Goal: Task Accomplishment & Management: Complete application form

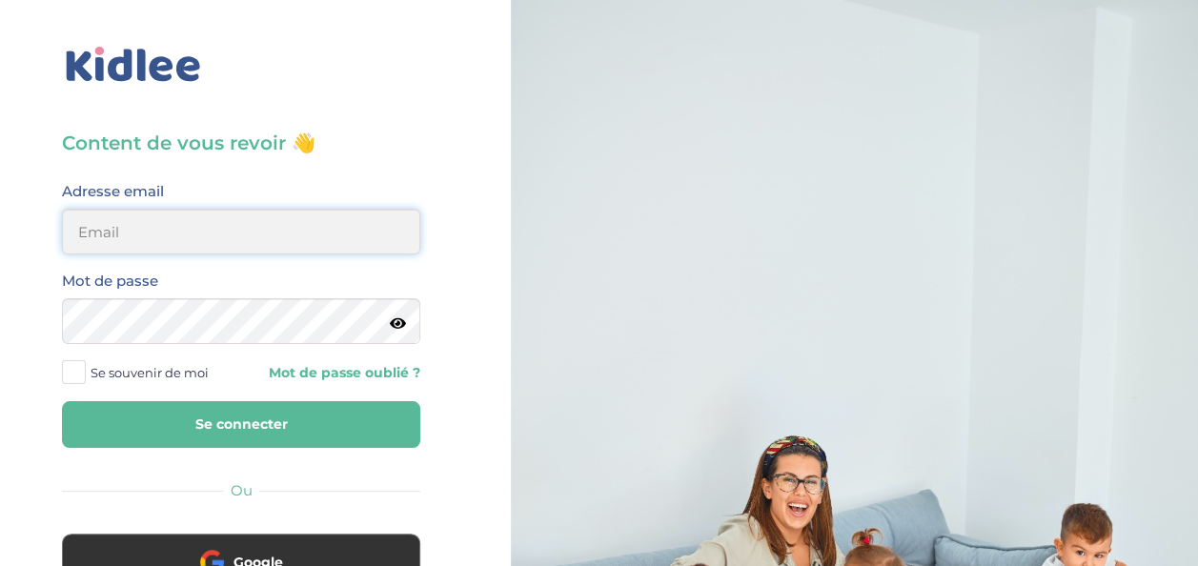
type input "[EMAIL_ADDRESS][DOMAIN_NAME]"
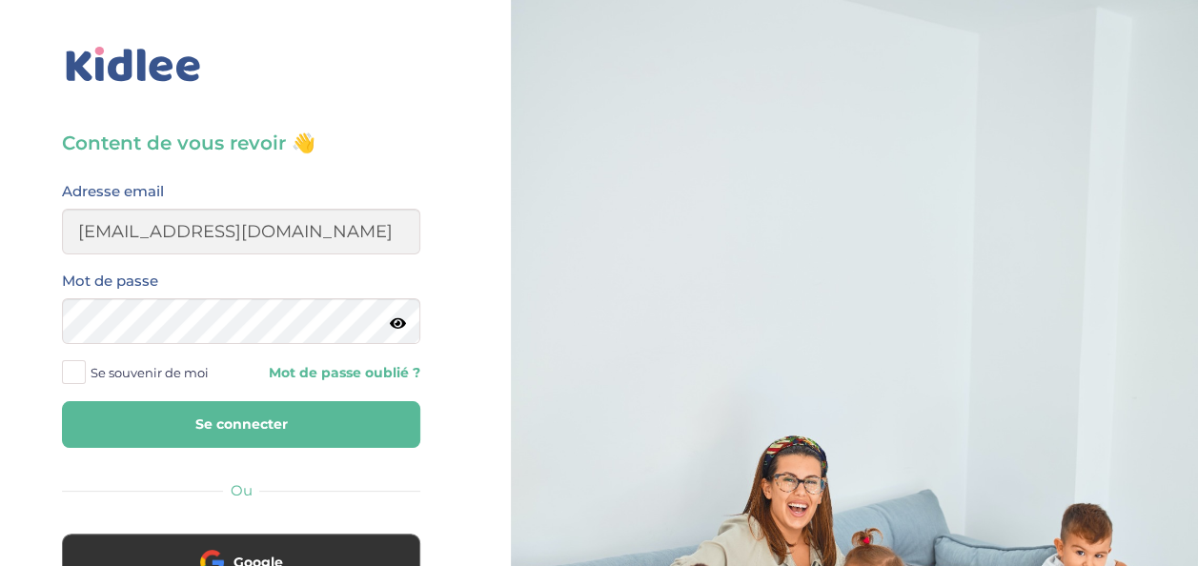
click at [253, 409] on button "Se connecter" at bounding box center [241, 424] width 358 height 47
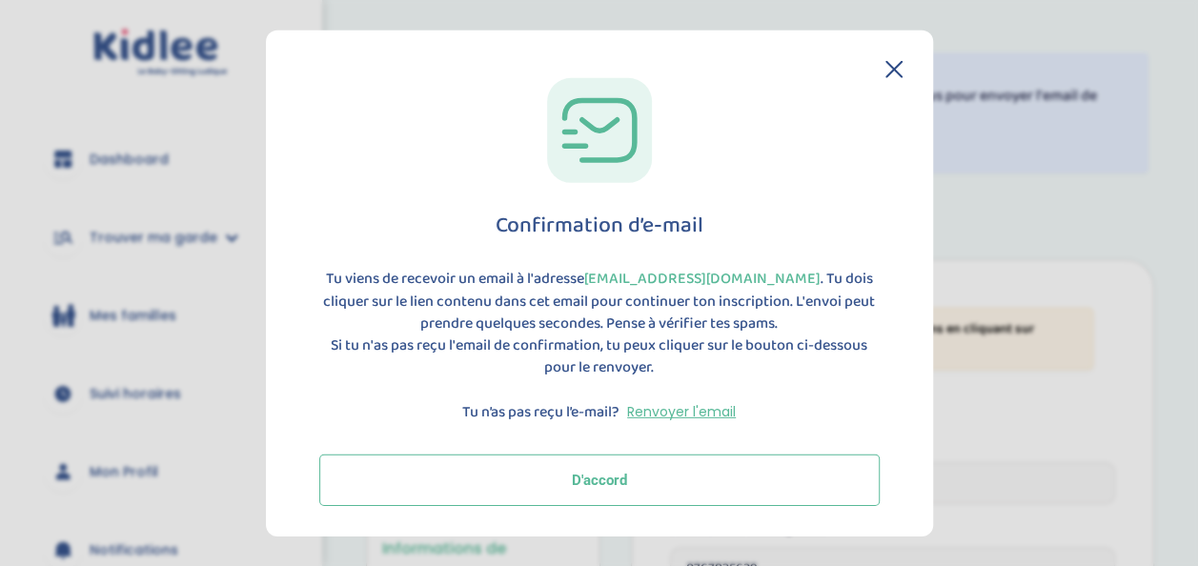
click at [614, 484] on button "D'accord" at bounding box center [599, 479] width 560 height 51
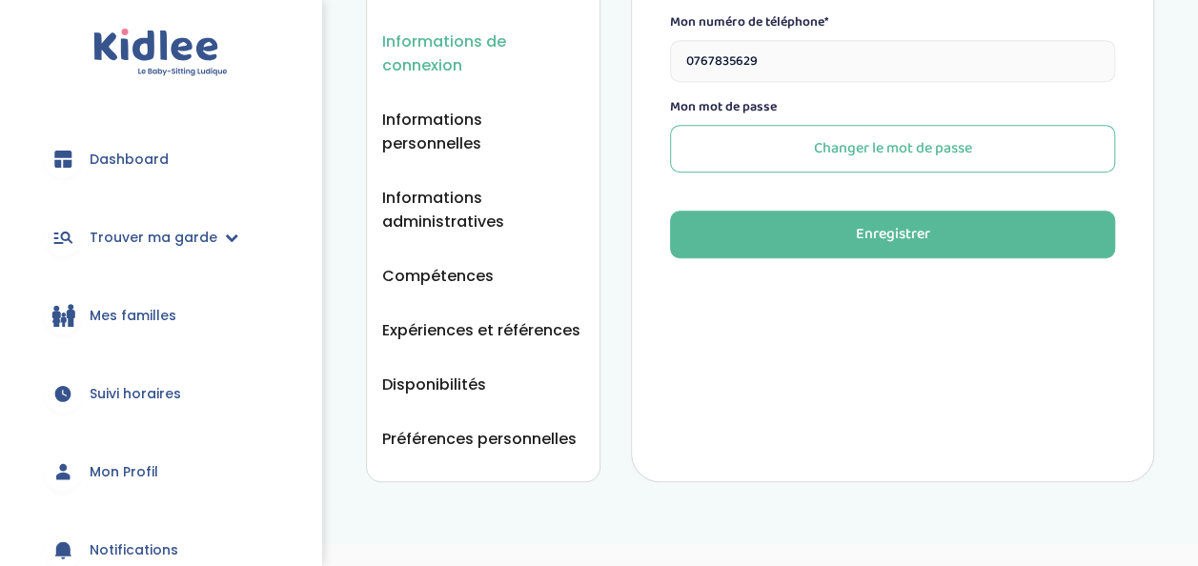
scroll to position [512, 0]
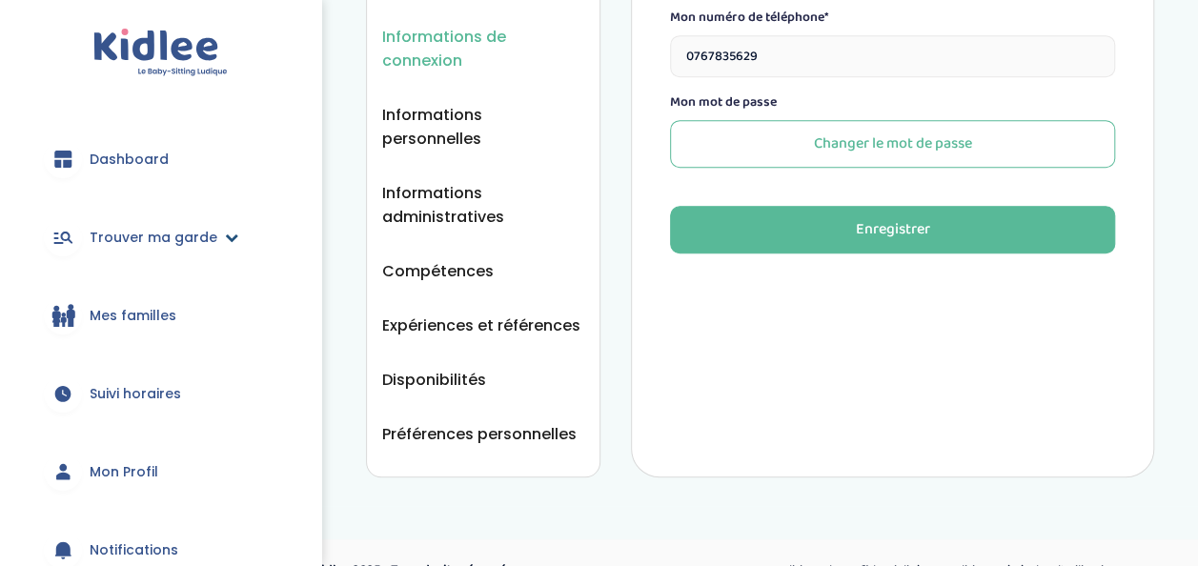
click at [183, 223] on link "Trouver ma garde" at bounding box center [161, 237] width 264 height 69
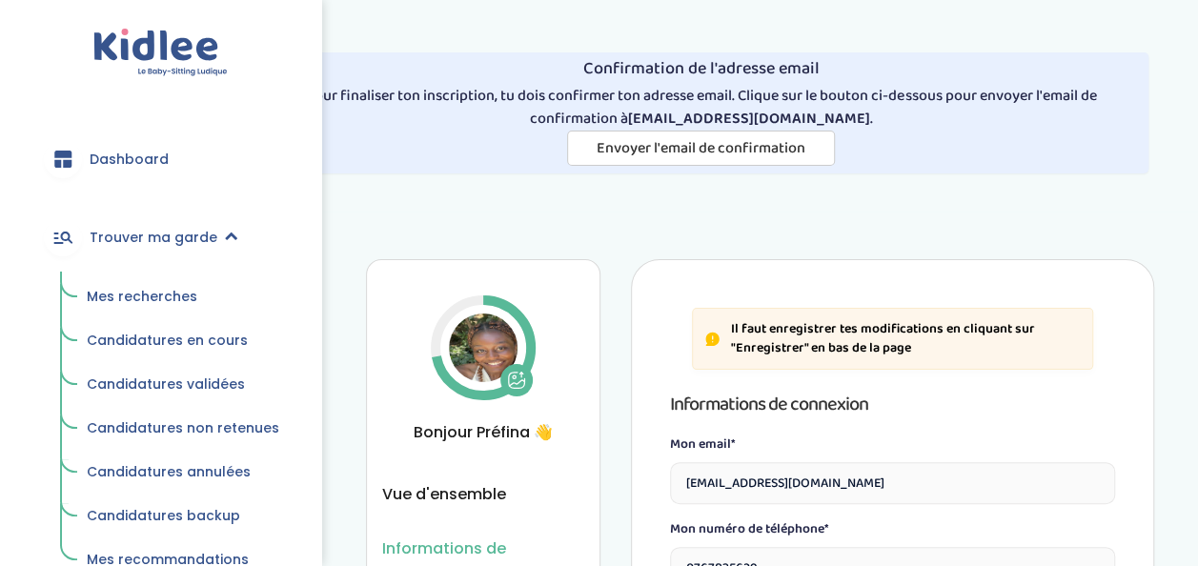
click at [152, 158] on span "Dashboard" at bounding box center [129, 160] width 79 height 20
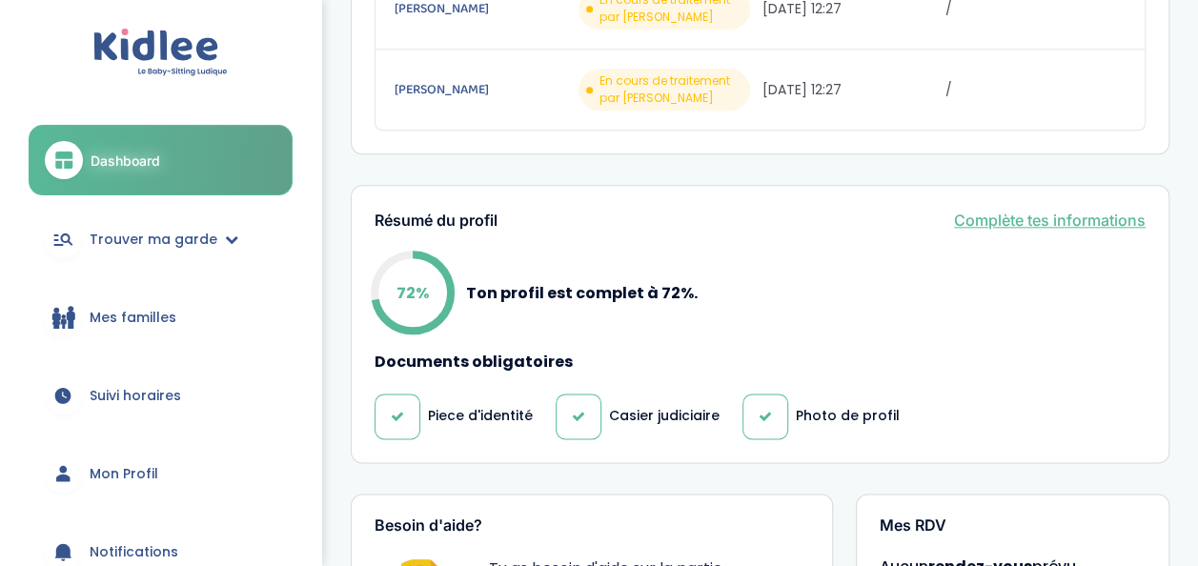
scroll to position [956, 0]
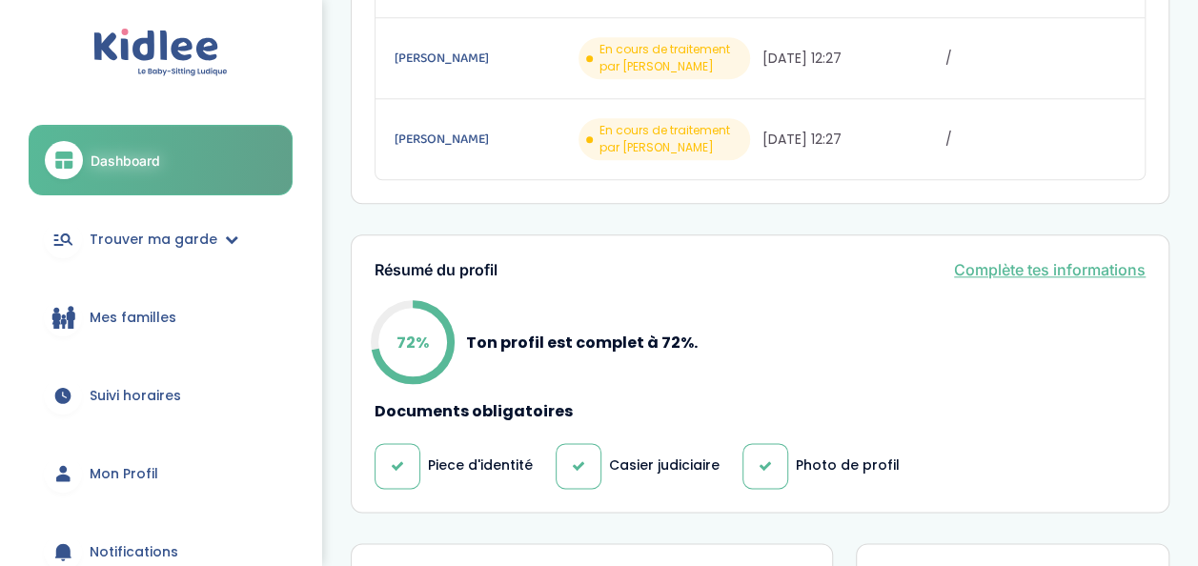
click at [1045, 258] on link "Complète tes informations" at bounding box center [1050, 269] width 192 height 23
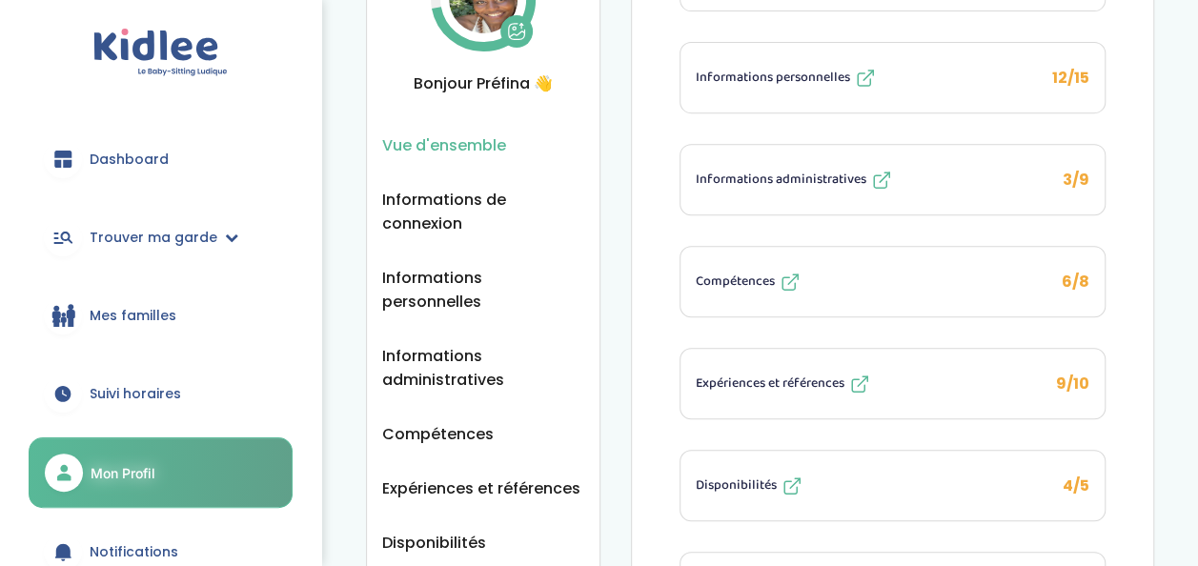
scroll to position [389, 0]
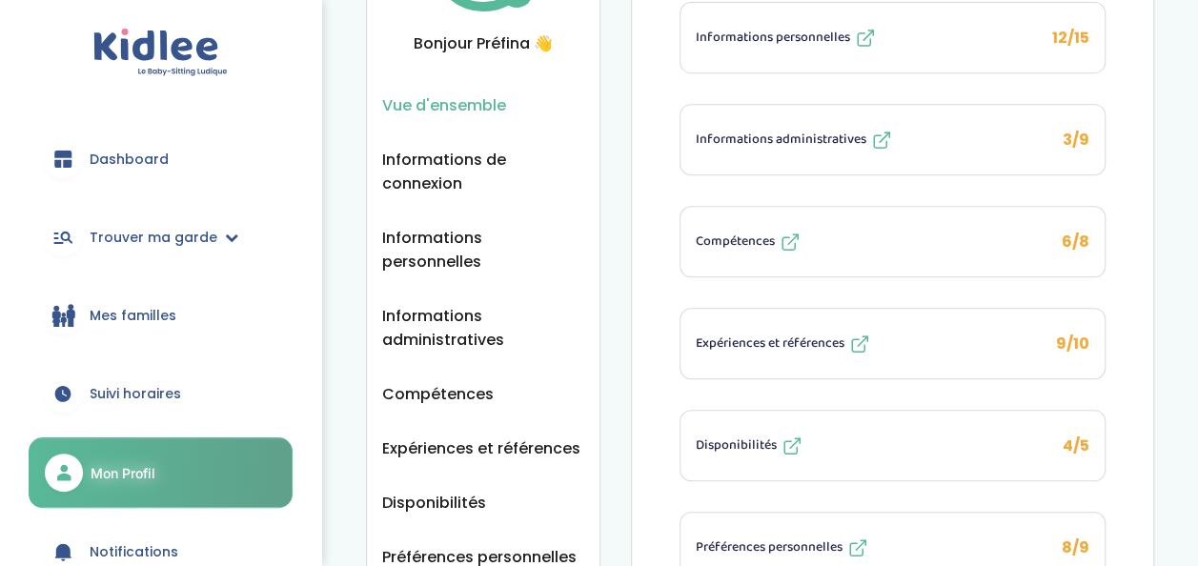
click at [768, 435] on span "Disponibilités" at bounding box center [736, 445] width 81 height 20
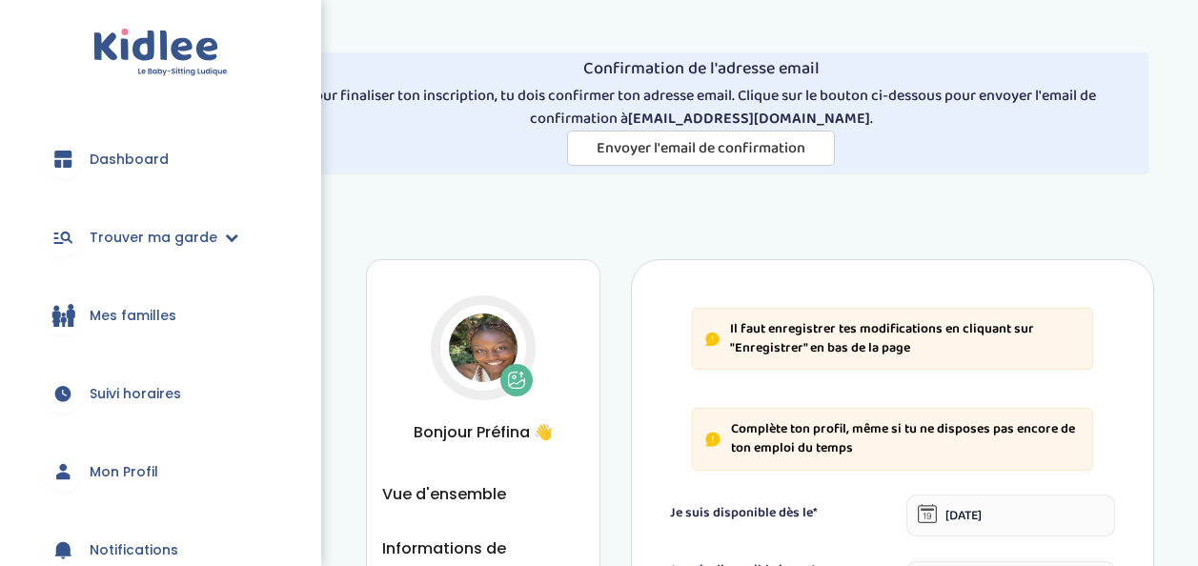
select select "1"
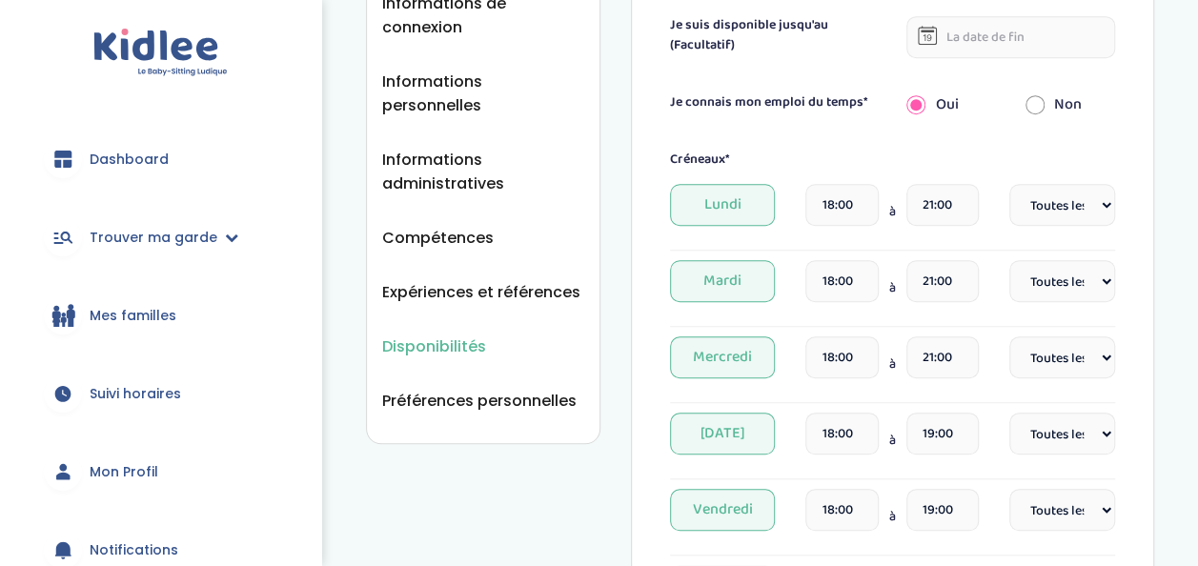
scroll to position [544, 0]
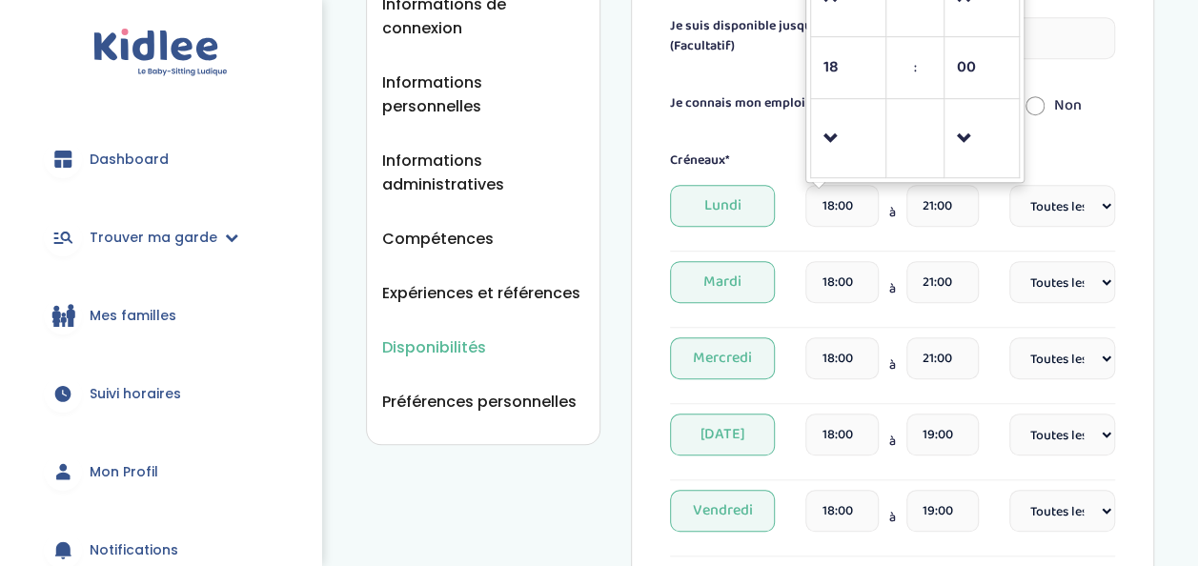
click at [833, 202] on input "18:00" at bounding box center [841, 206] width 72 height 42
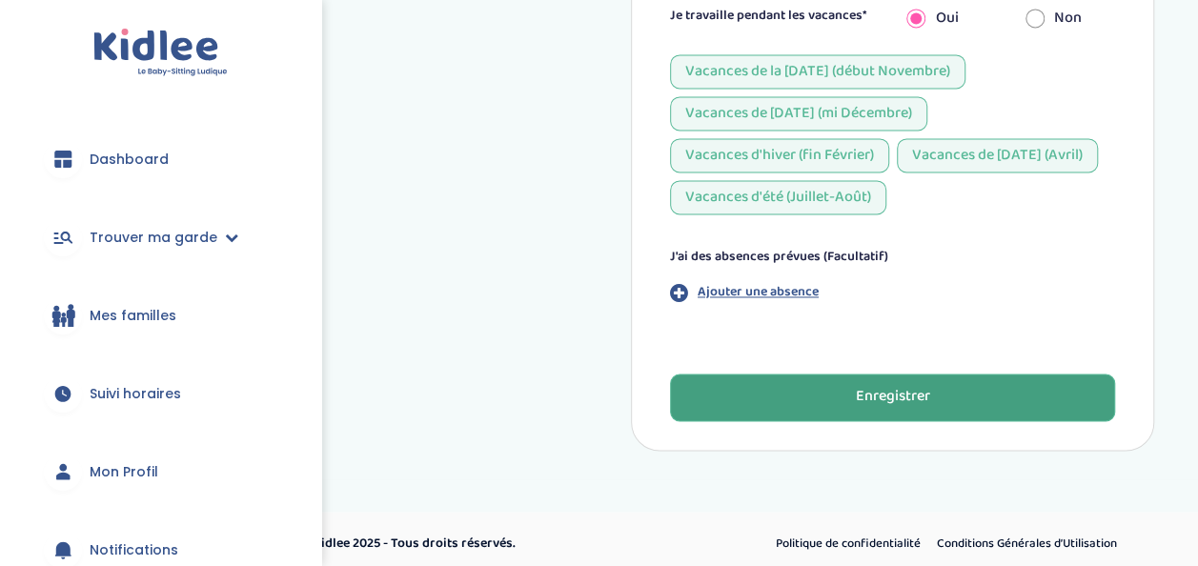
click at [838, 381] on button "Enregistrer" at bounding box center [892, 397] width 445 height 48
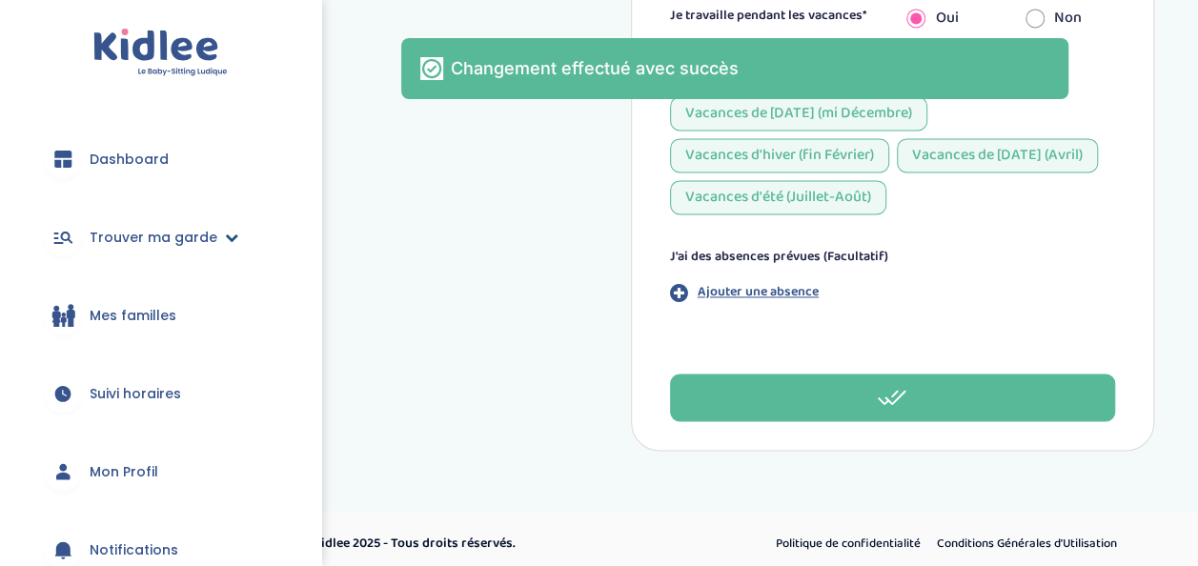
click at [174, 244] on span "Trouver ma garde" at bounding box center [154, 238] width 128 height 20
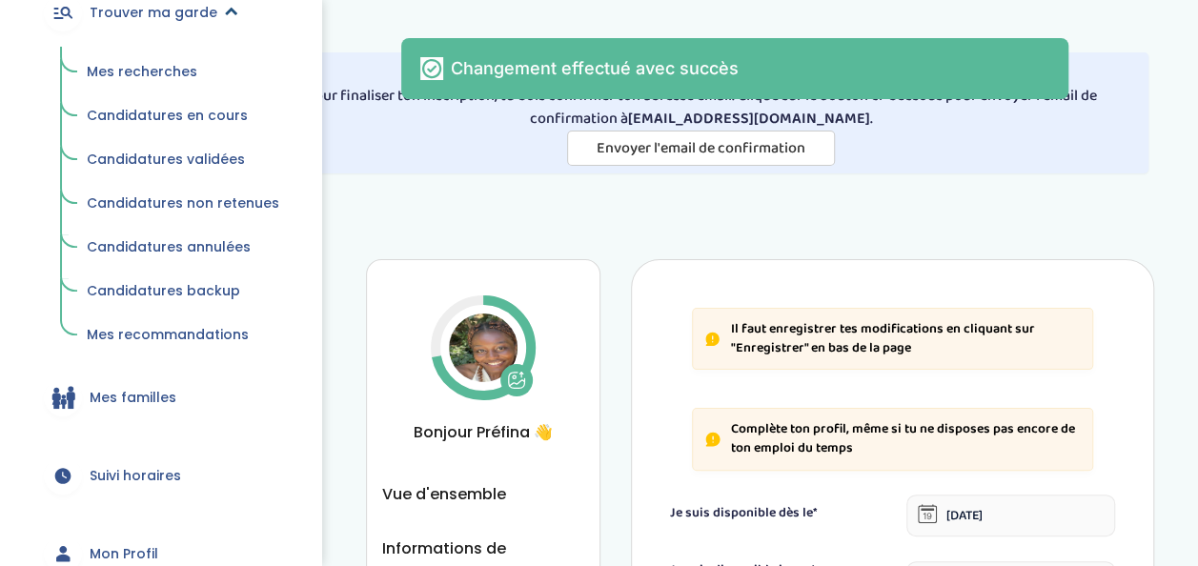
scroll to position [227, 0]
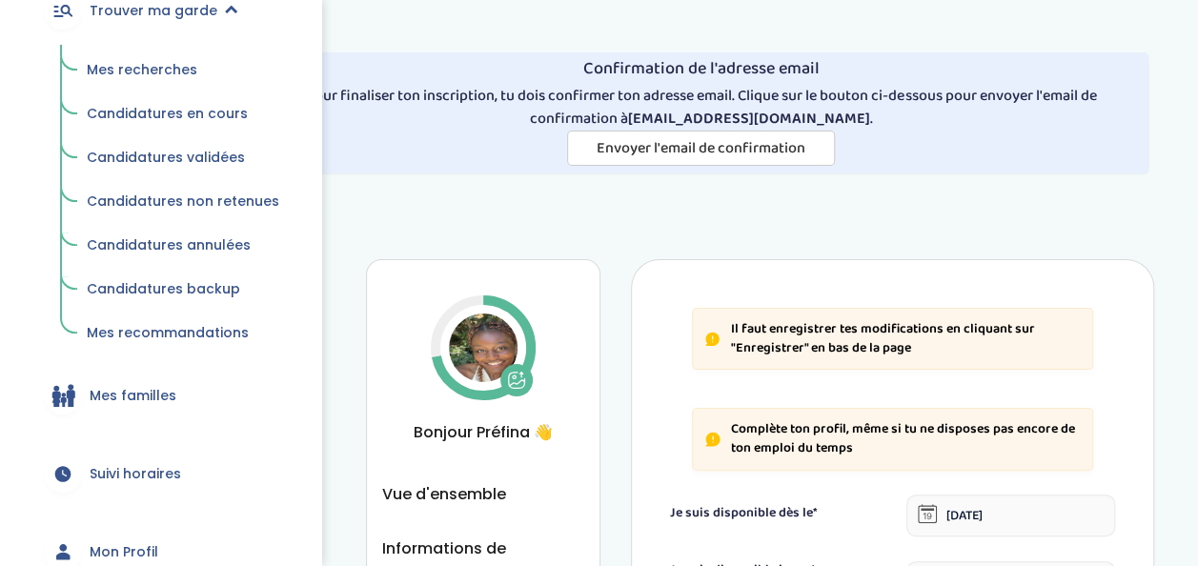
click at [166, 76] on span "Mes recherches" at bounding box center [142, 69] width 111 height 19
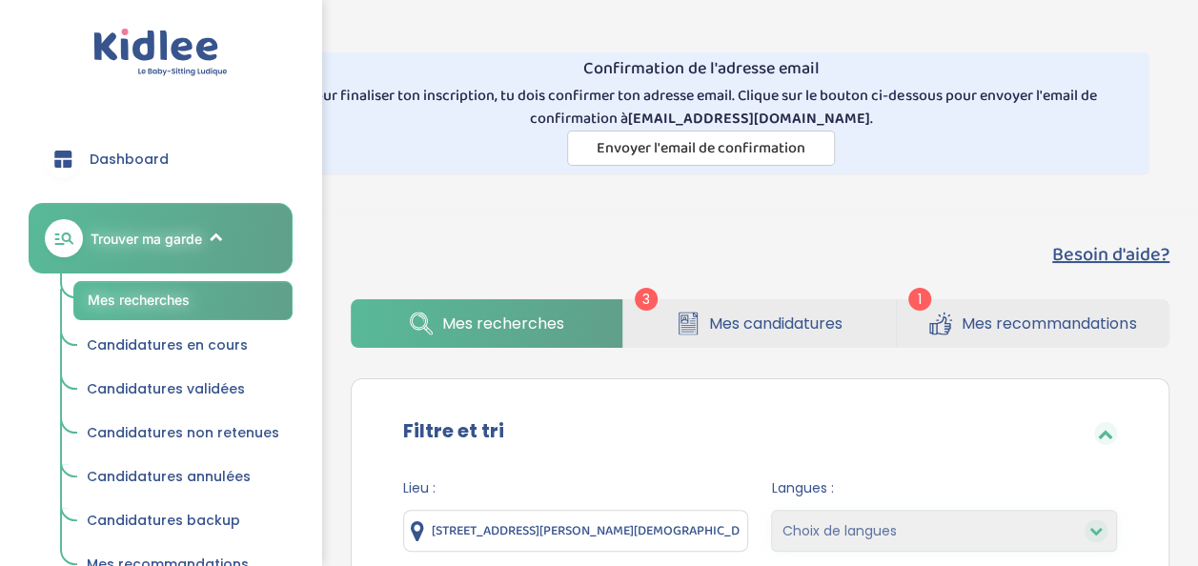
click at [736, 305] on link "Mes candidatures" at bounding box center [759, 323] width 272 height 49
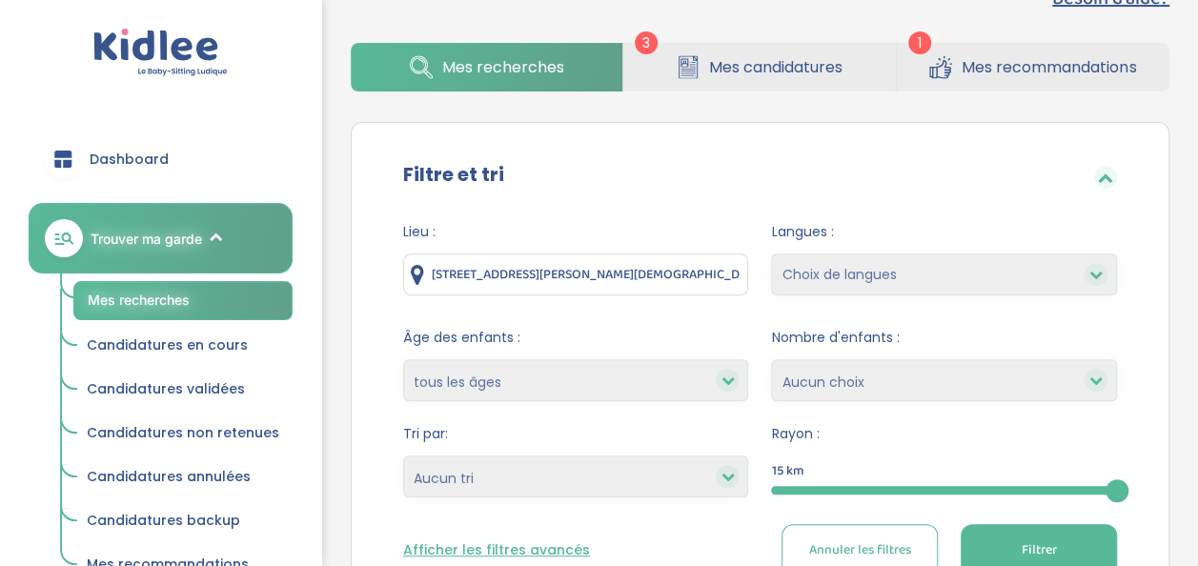
scroll to position [257, 0]
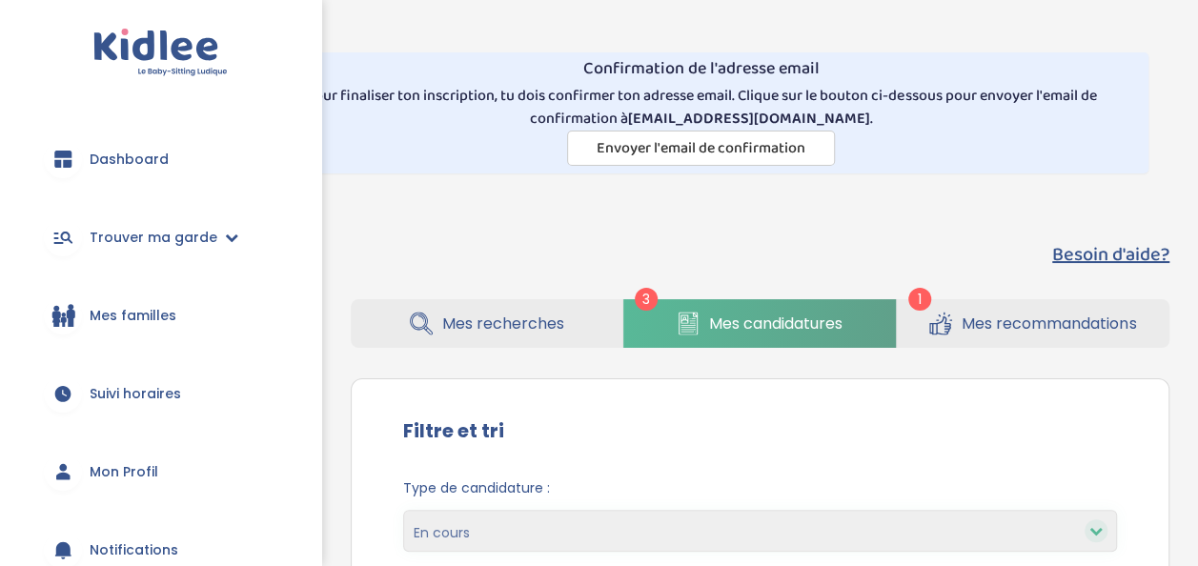
click at [965, 299] on link "Mes recommandations" at bounding box center [1033, 323] width 272 height 49
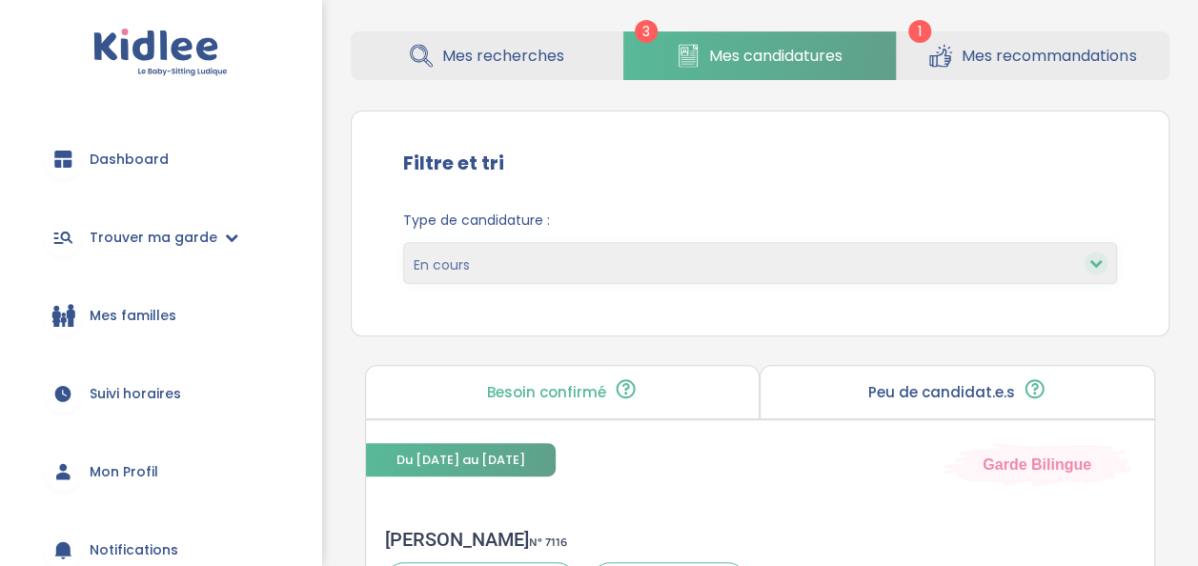
scroll to position [287, 0]
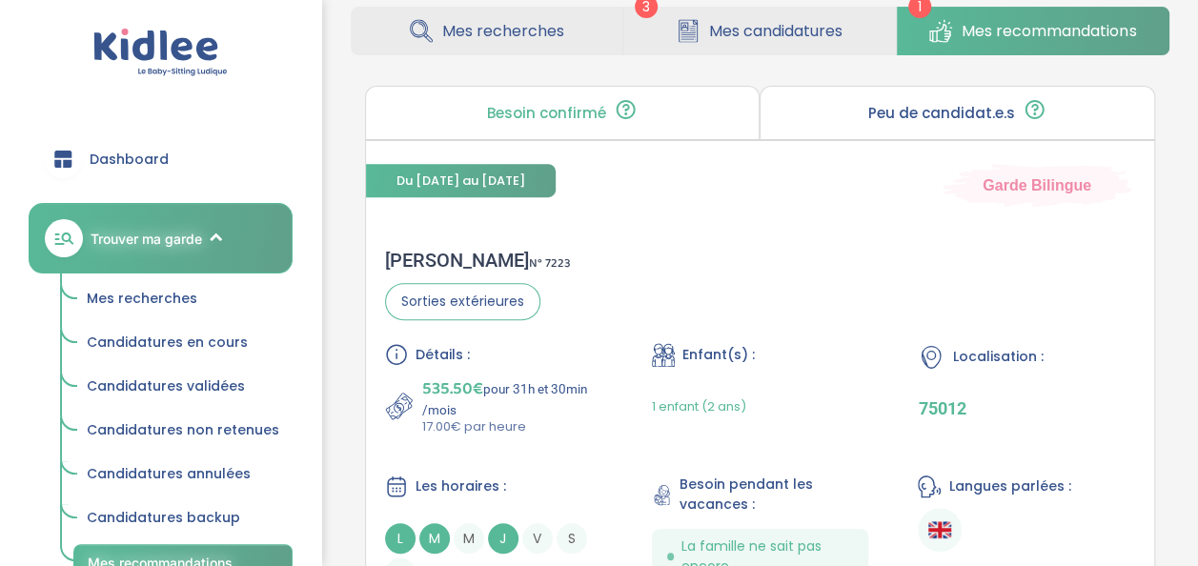
scroll to position [288, 0]
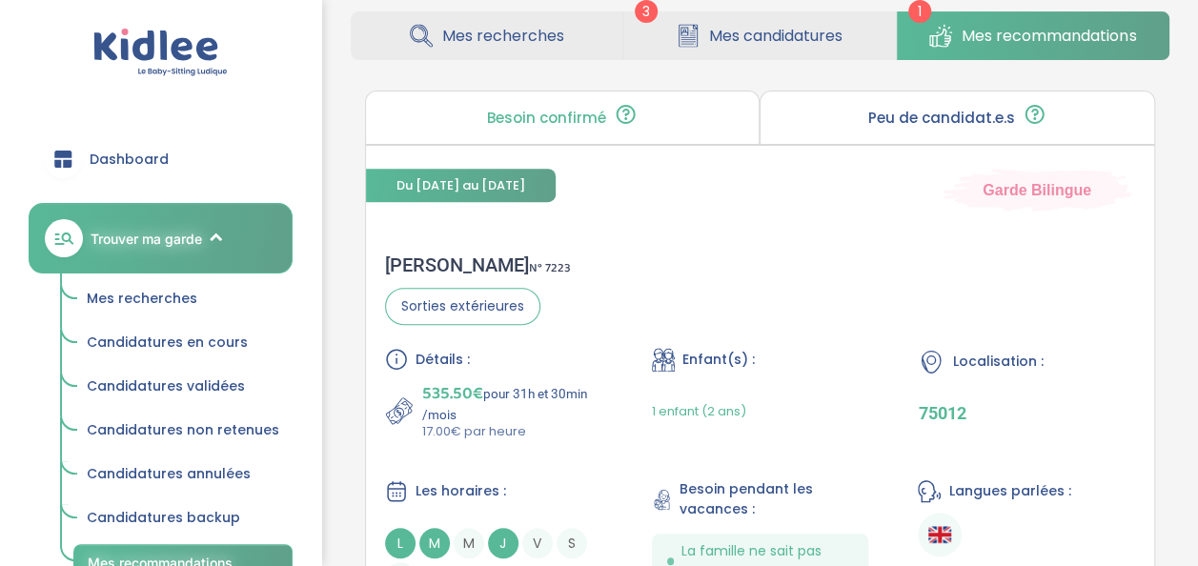
click at [779, 31] on span "Mes candidatures" at bounding box center [775, 36] width 133 height 24
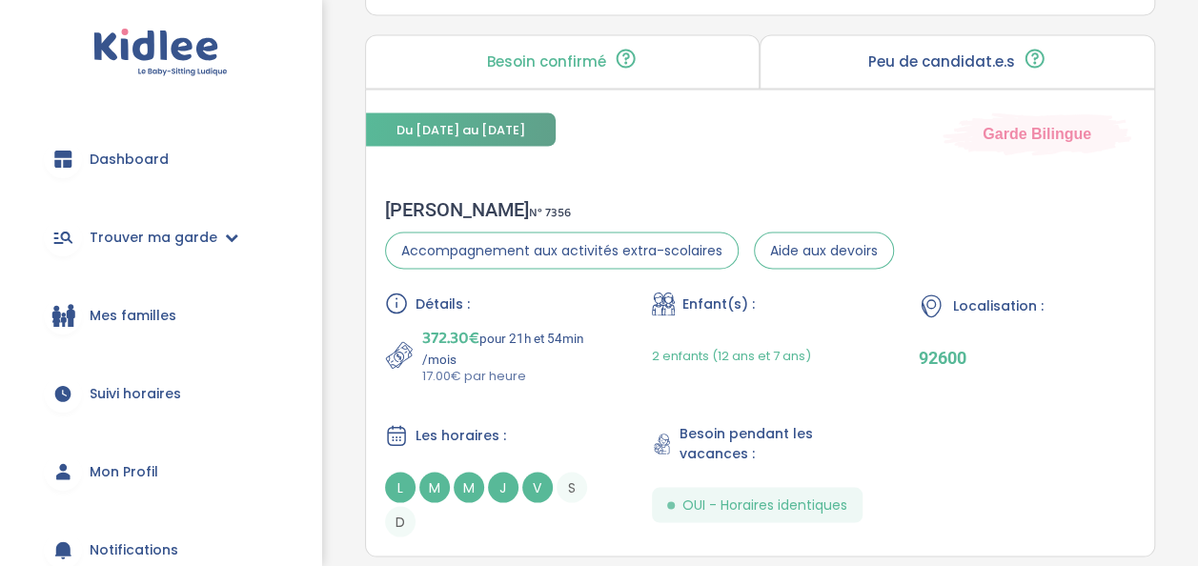
scroll to position [1678, 0]
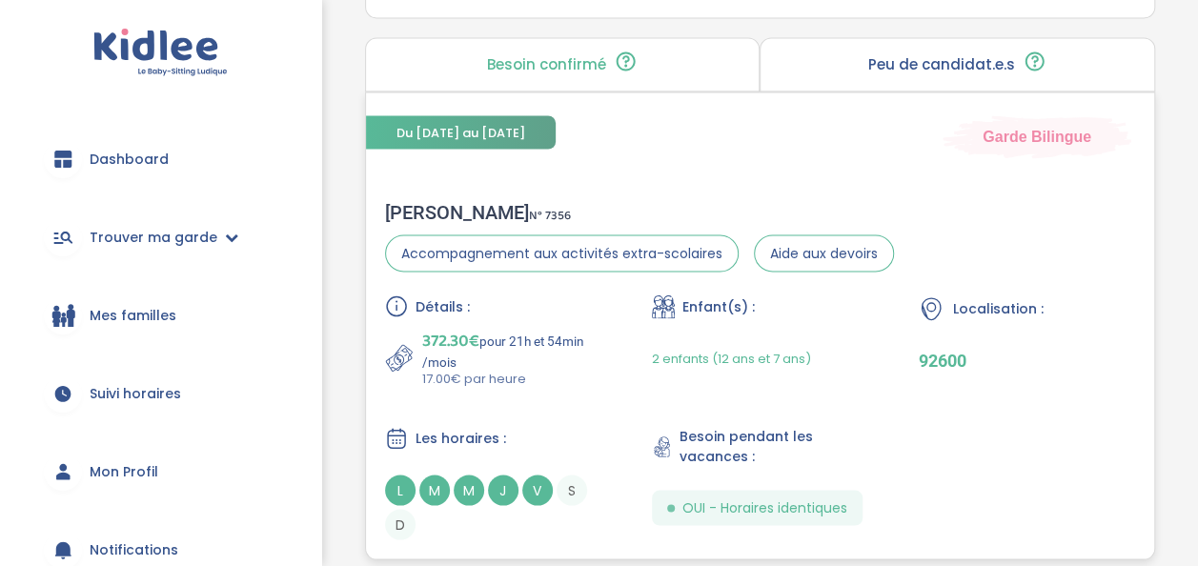
click at [665, 183] on div "Sonia K . N° 7356 Accompagnement aux activités extra-scolaires Aide aux devoirs…" at bounding box center [760, 369] width 788 height 377
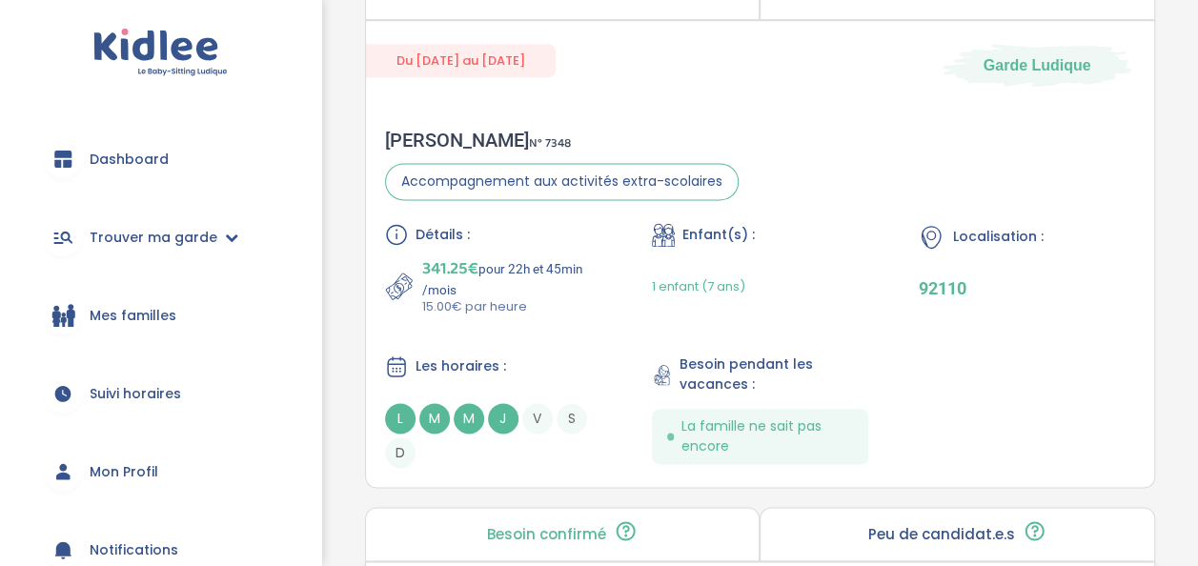
scroll to position [1164, 0]
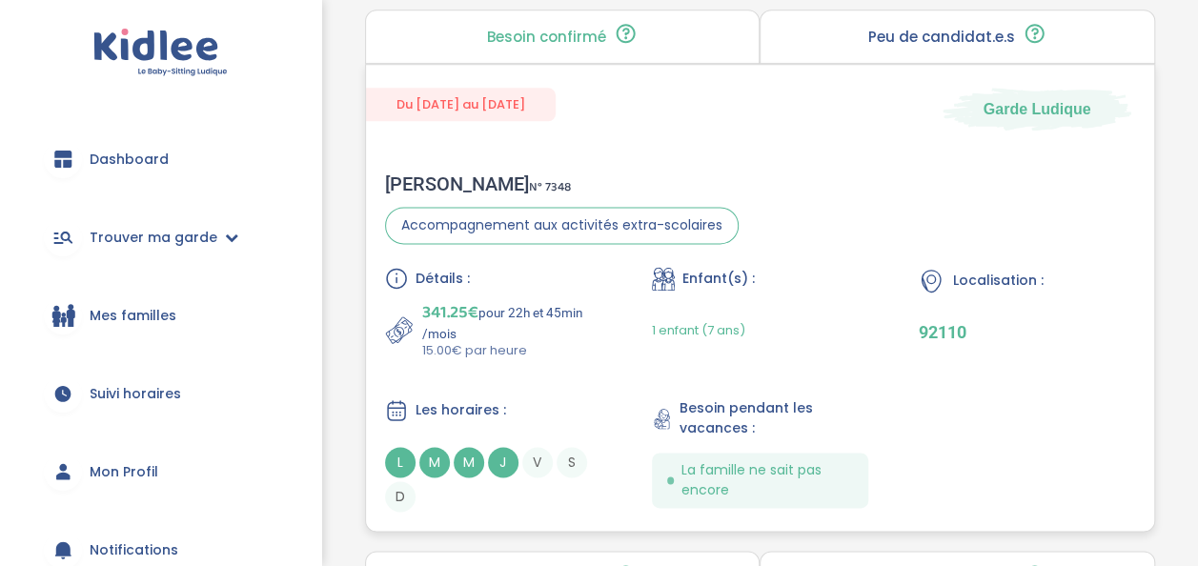
click at [539, 309] on p "341.25€ pour 22h et 45min /mois" at bounding box center [512, 320] width 180 height 42
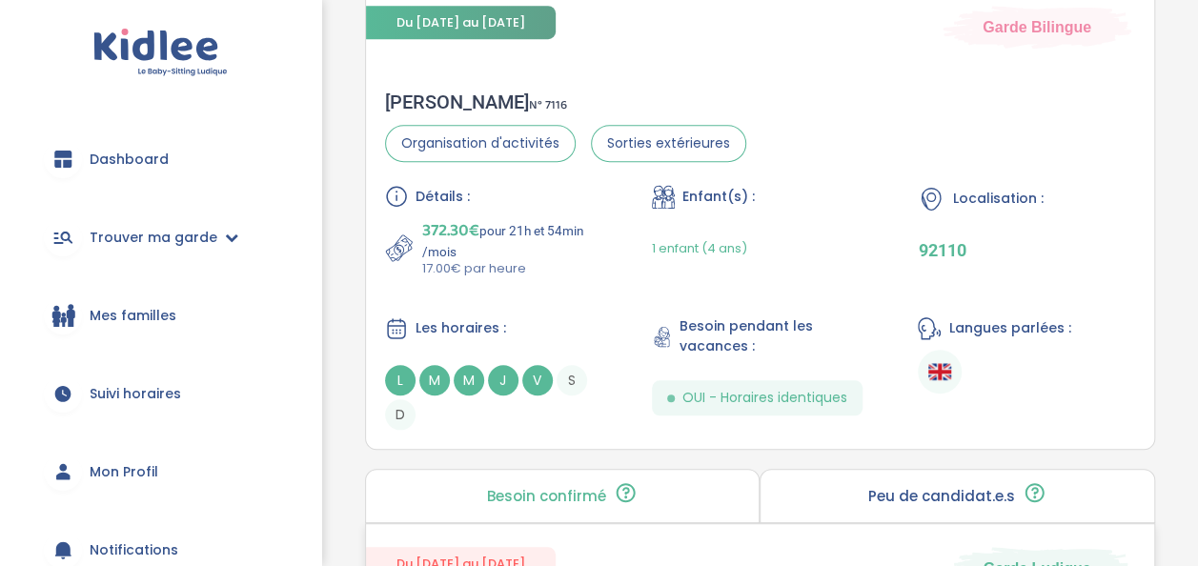
scroll to position [692, 0]
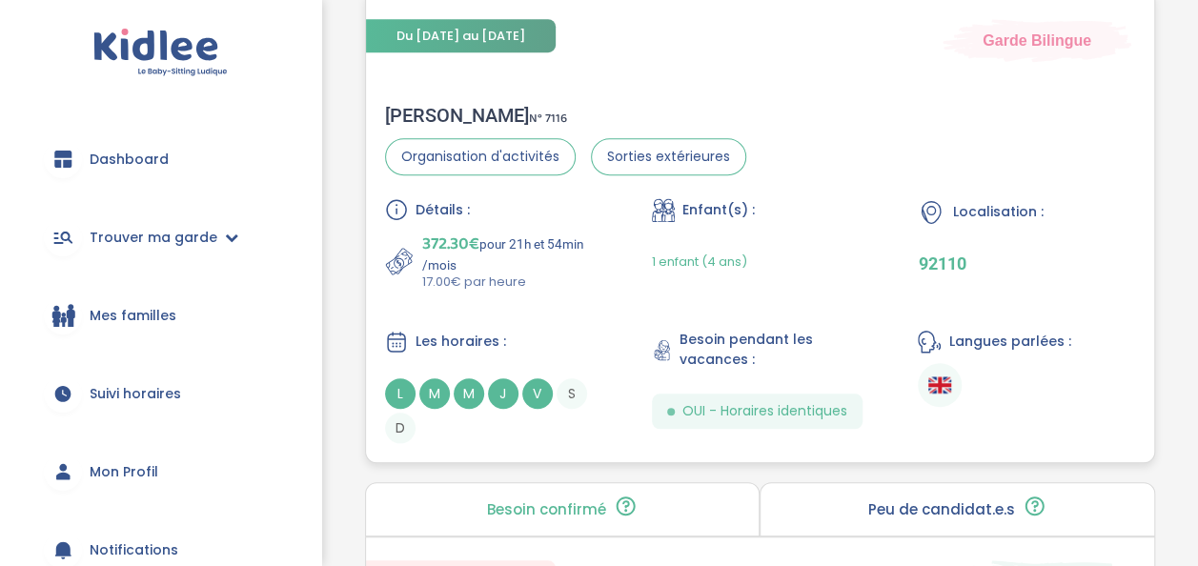
click at [557, 231] on p "372.30€ pour 21h et 54min /mois" at bounding box center [512, 252] width 180 height 42
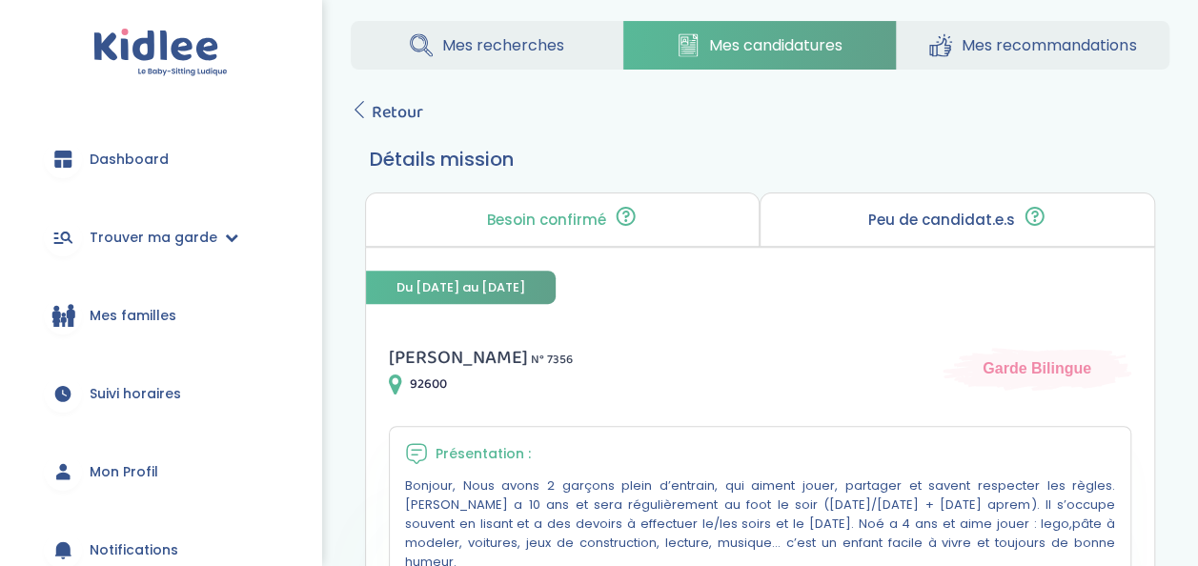
scroll to position [216, 0]
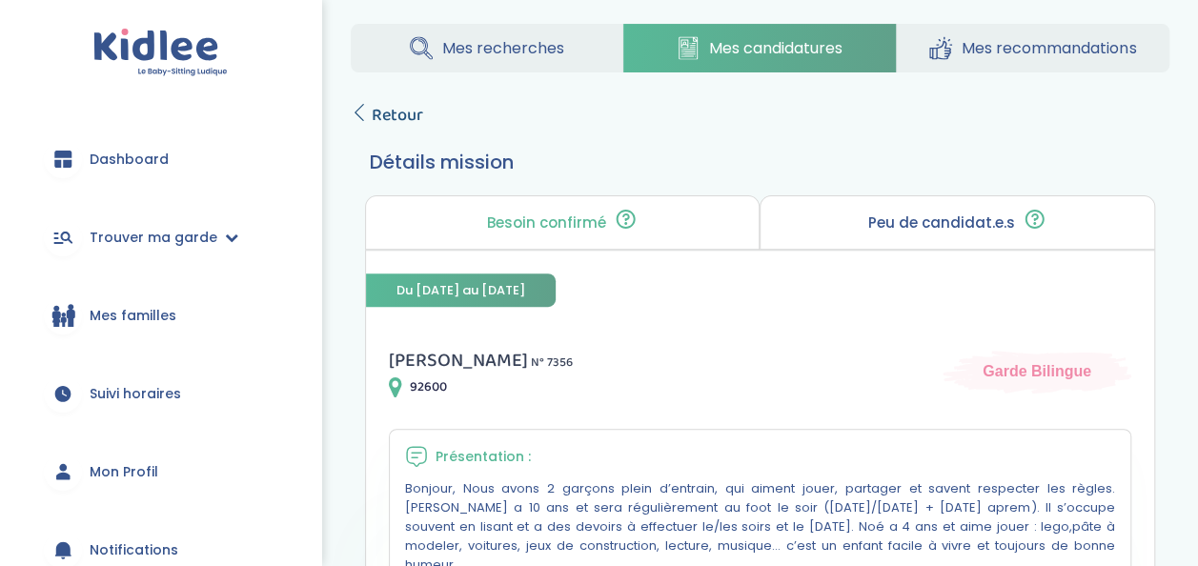
click at [400, 102] on span "Retour" at bounding box center [397, 115] width 51 height 27
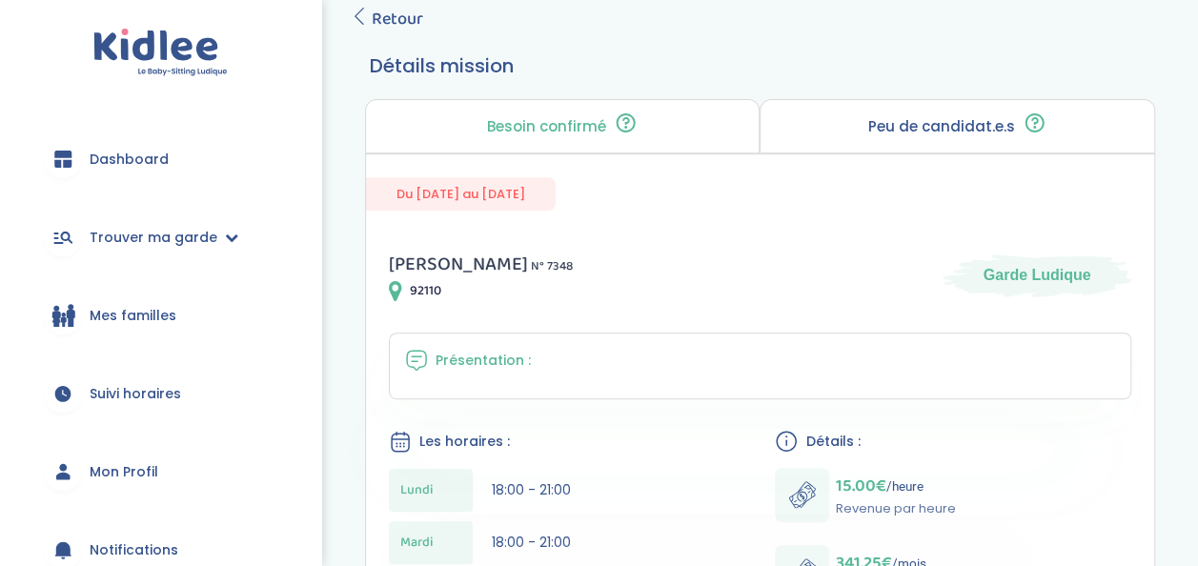
scroll to position [310, 0]
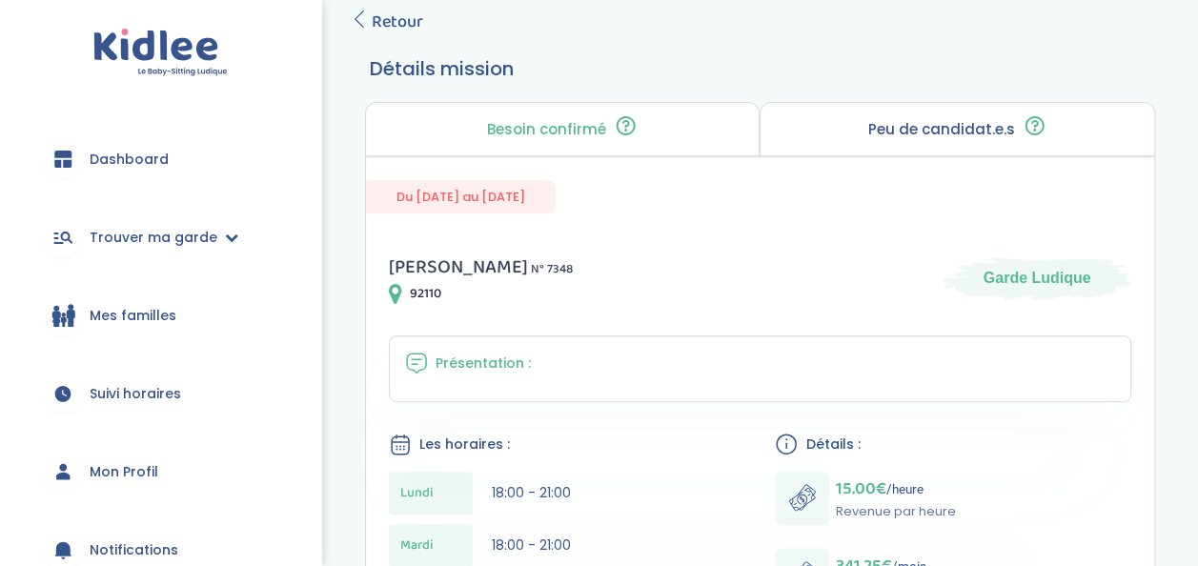
click at [379, 37] on div "Mes recherches Mes candidatures Mes recommandations Retour Détails mission Beso…" at bounding box center [760, 510] width 876 height 1189
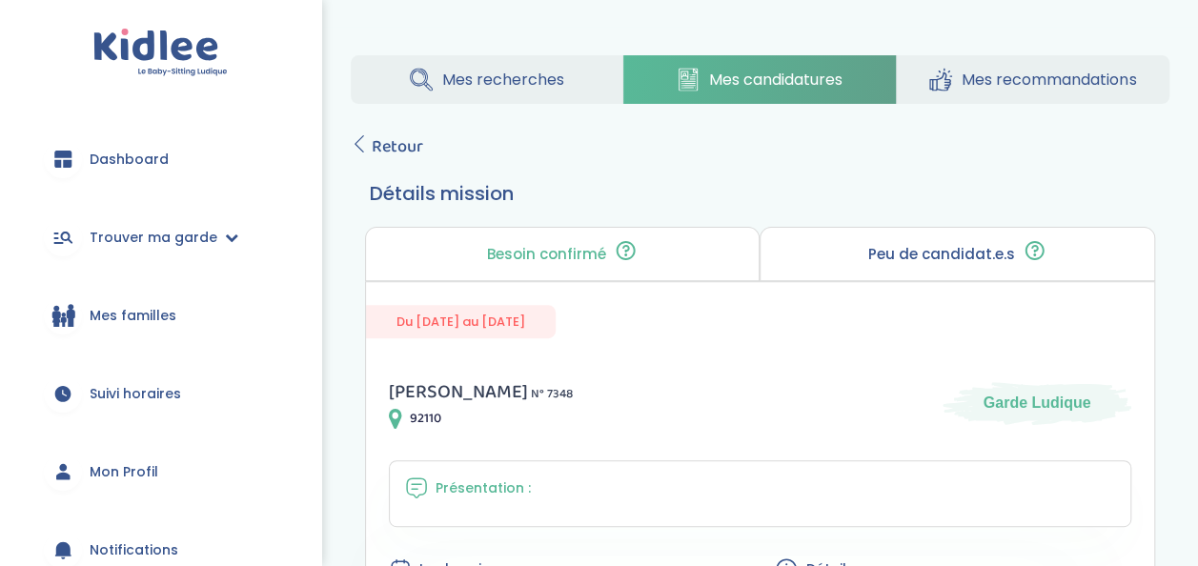
scroll to position [133, 0]
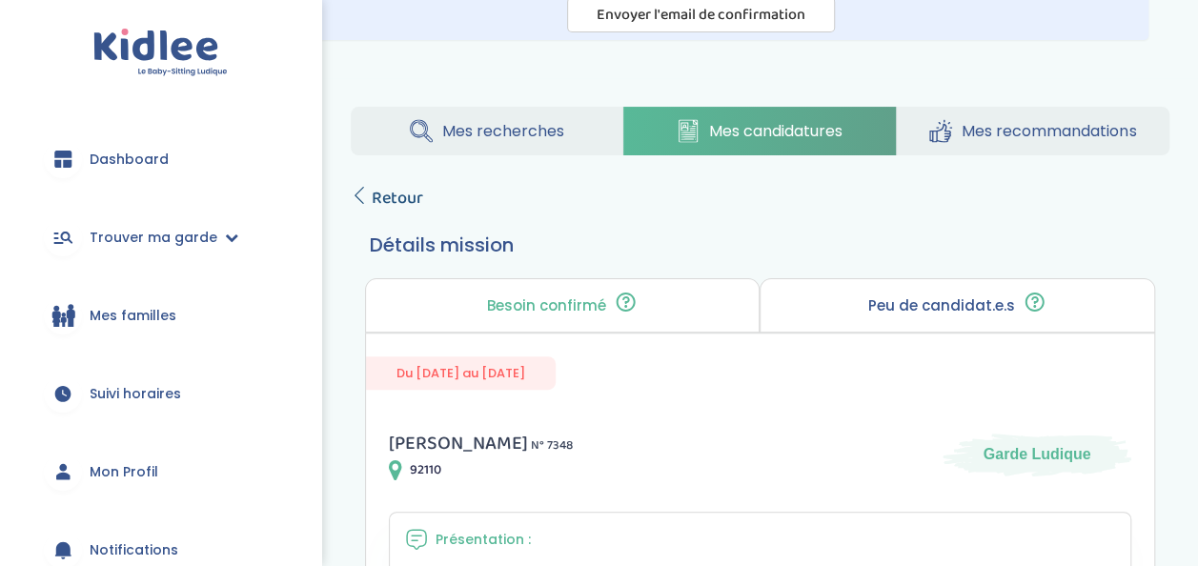
click at [385, 206] on span "Retour" at bounding box center [397, 198] width 51 height 27
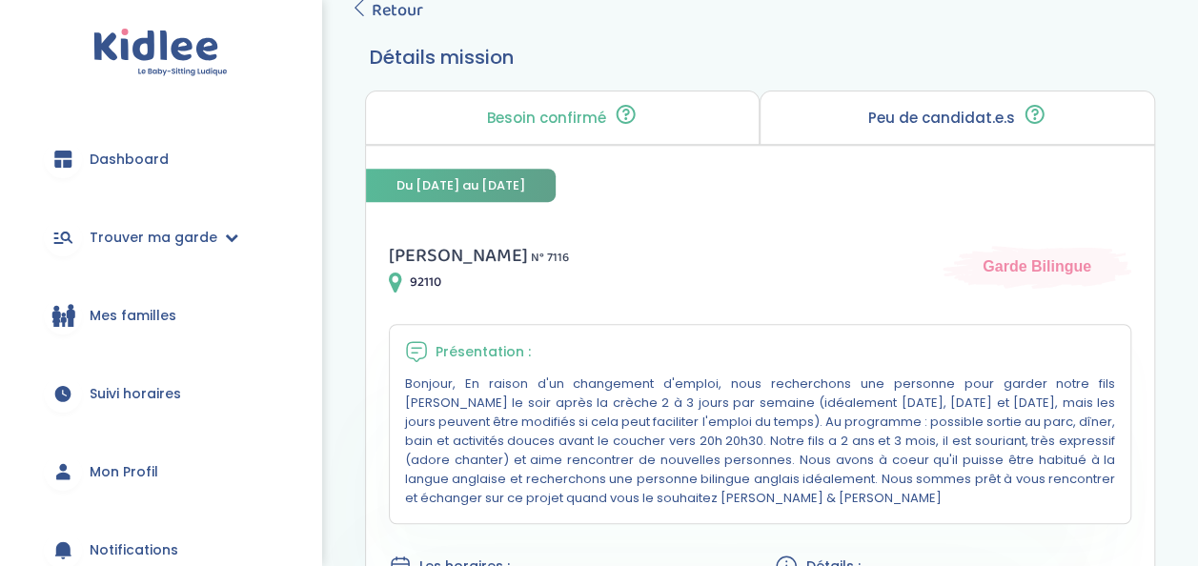
scroll to position [318, 0]
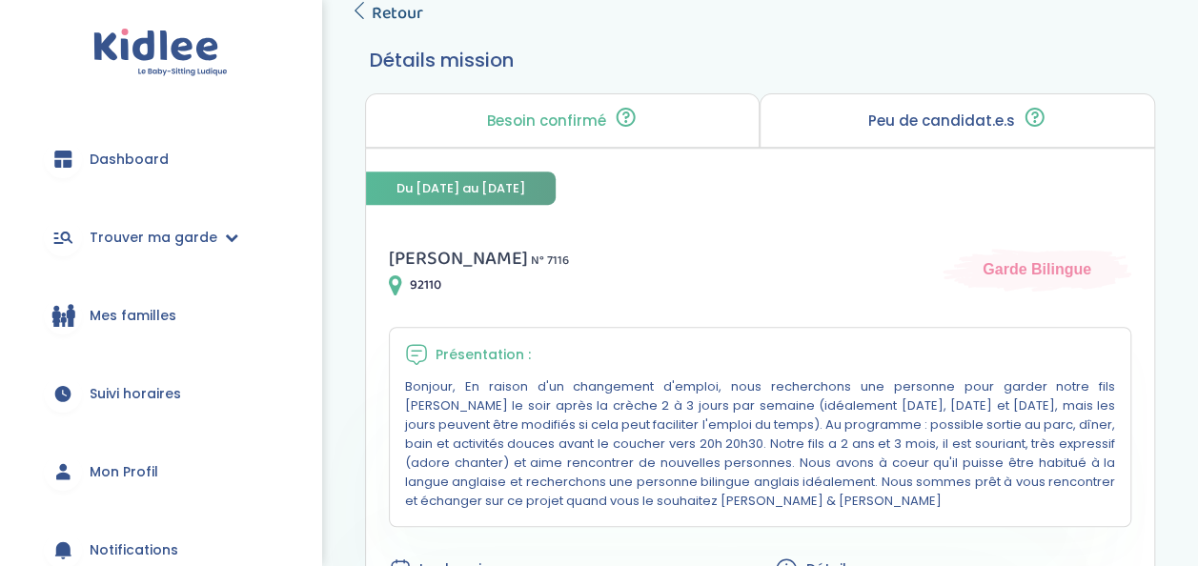
click at [394, 20] on span "Retour" at bounding box center [397, 13] width 51 height 27
